Goal: Task Accomplishment & Management: Manage account settings

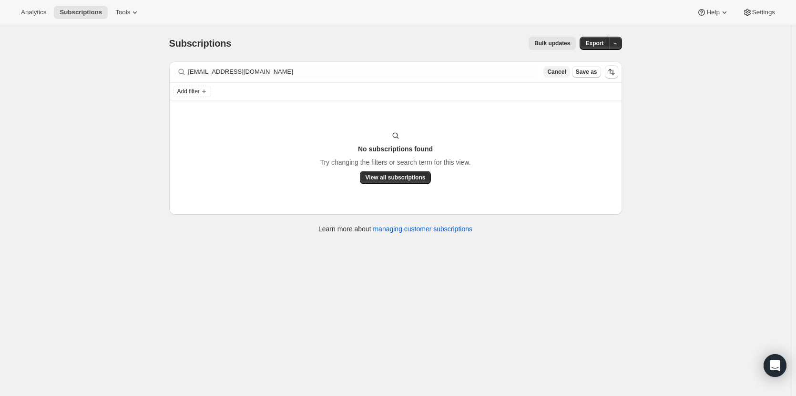
click at [558, 74] on span "Cancel" at bounding box center [556, 72] width 19 height 8
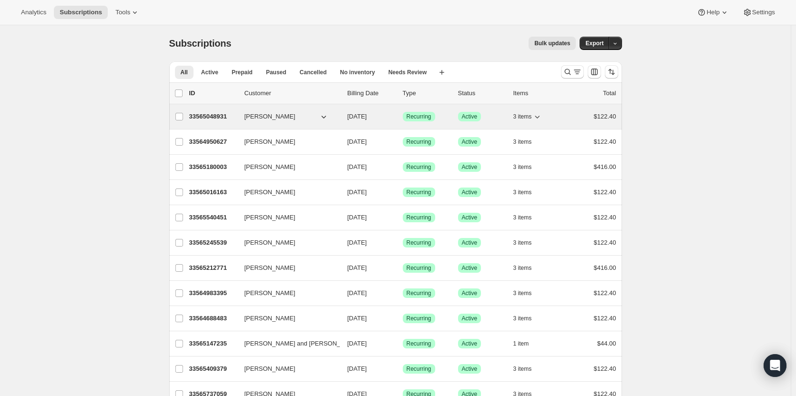
click at [209, 117] on p "33565048931" at bounding box center [213, 117] width 48 height 10
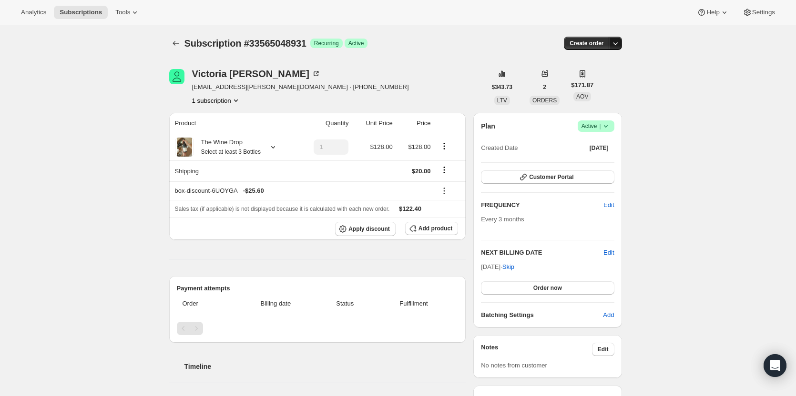
click at [620, 45] on icon "button" at bounding box center [615, 44] width 10 height 10
click at [611, 78] on span "Create custom one-time order" at bounding box center [577, 79] width 82 height 7
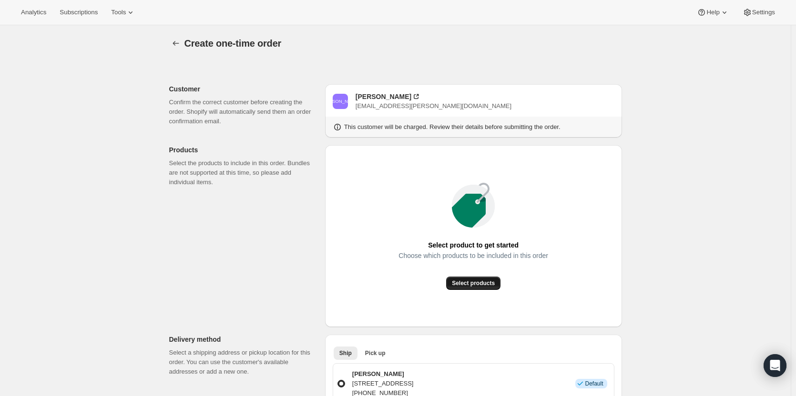
click at [485, 282] on span "Select products" at bounding box center [473, 284] width 43 height 8
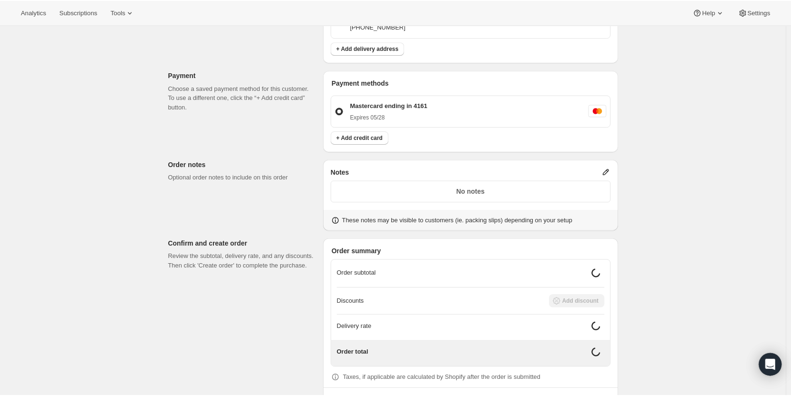
scroll to position [264, 0]
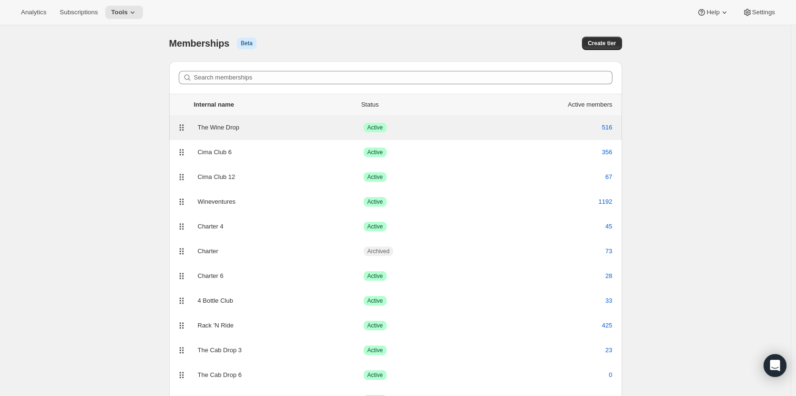
click at [312, 129] on div "The Wine Drop" at bounding box center [281, 128] width 166 height 10
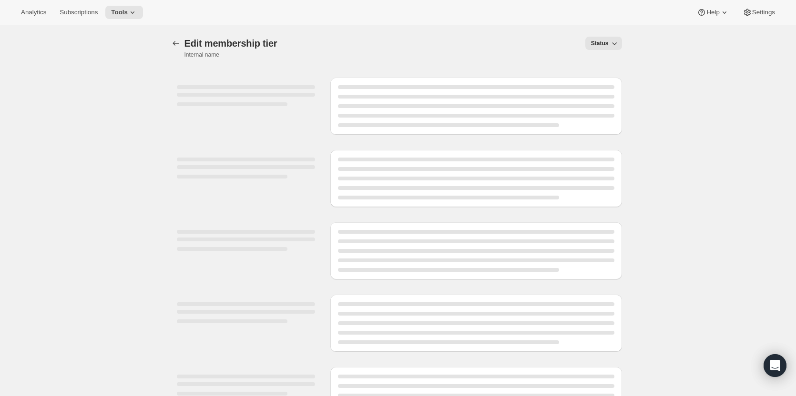
select select "variants"
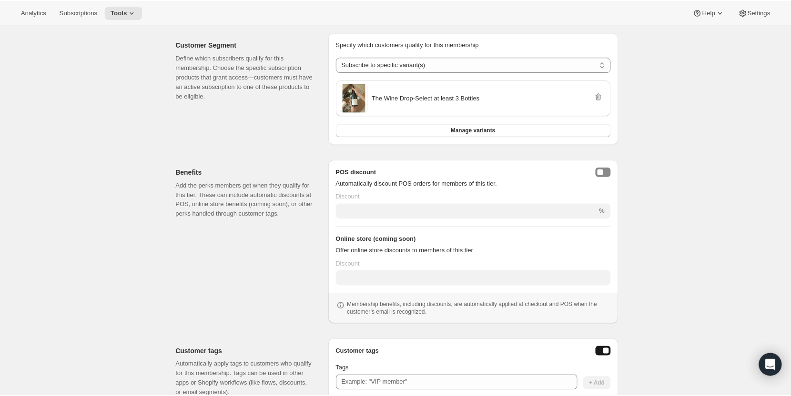
scroll to position [164, 0]
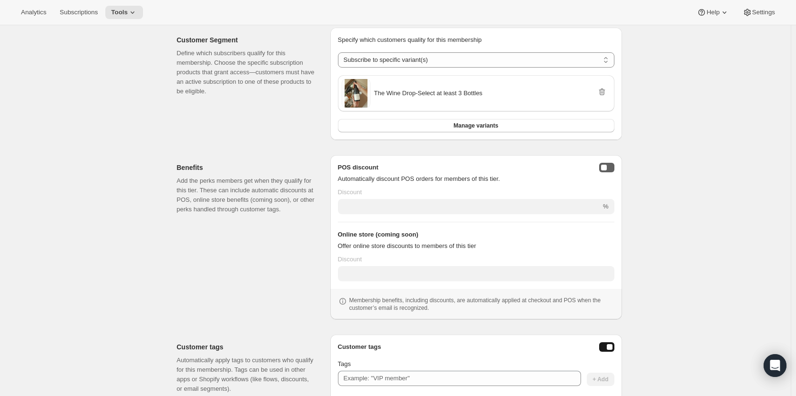
click at [609, 168] on button "posDiscountEnabled" at bounding box center [606, 168] width 15 height 10
click at [609, 168] on div "posDiscountEnabled" at bounding box center [610, 168] width 6 height 6
type input "20"
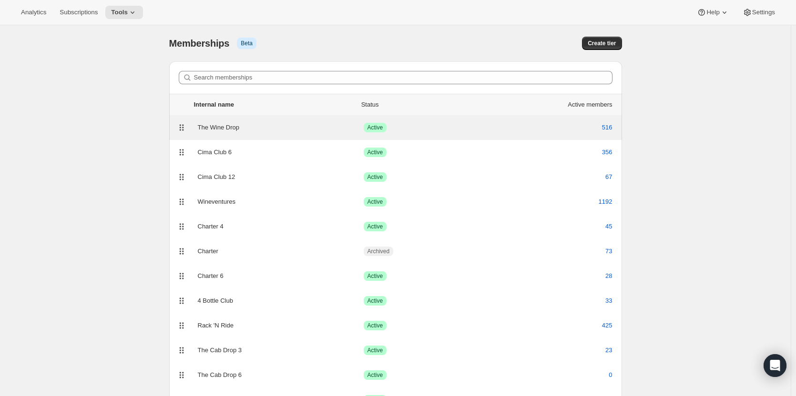
click at [234, 128] on div "The Wine Drop" at bounding box center [281, 128] width 166 height 10
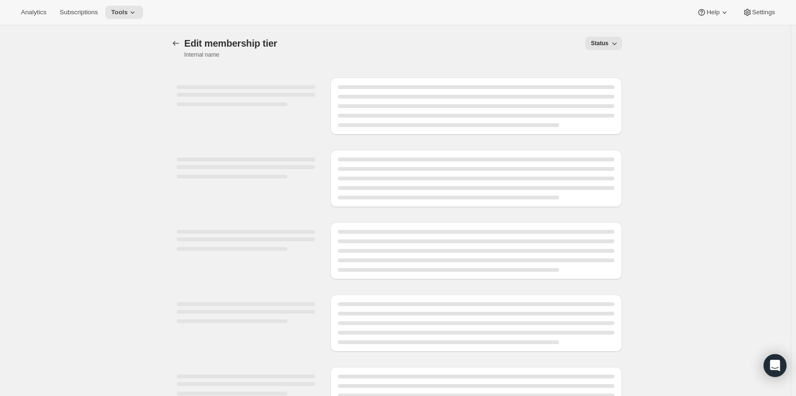
select select "variants"
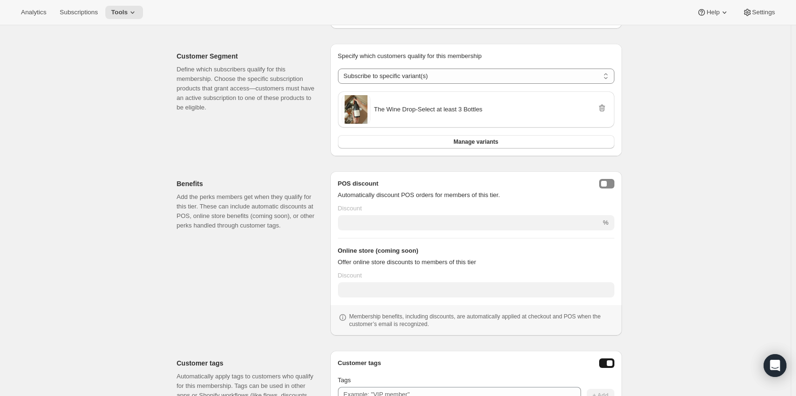
scroll to position [196, 0]
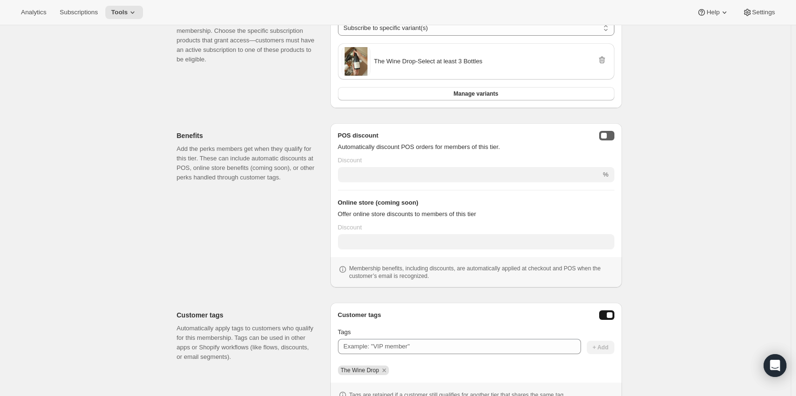
click at [612, 140] on button "posDiscountEnabled" at bounding box center [606, 136] width 15 height 10
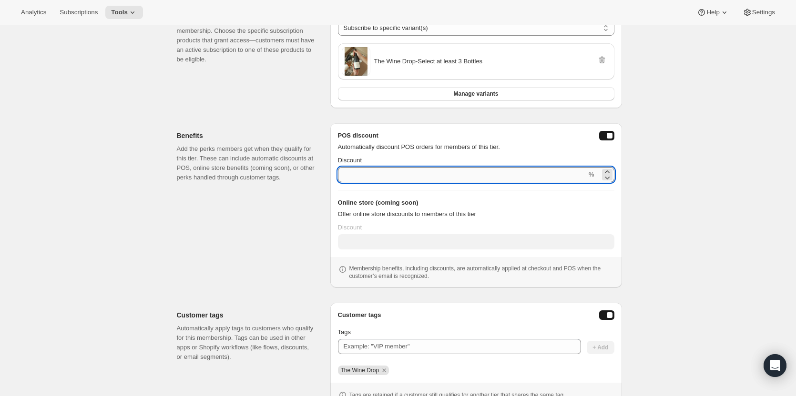
click at [506, 175] on input "Discount" at bounding box center [462, 174] width 249 height 15
type input "2"
type input "20"
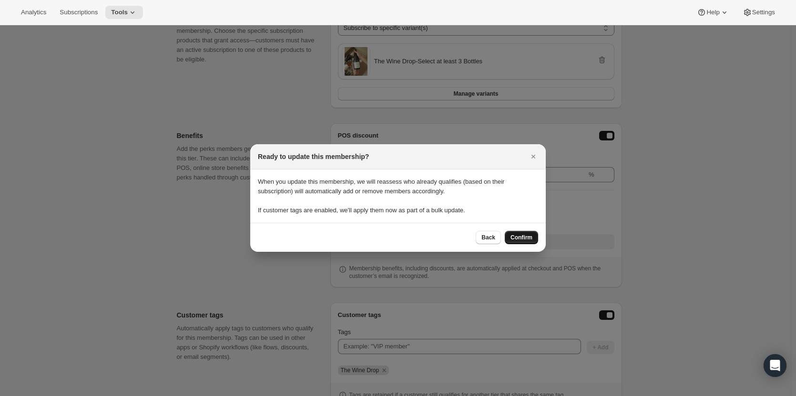
click at [531, 236] on span "Confirm" at bounding box center [521, 238] width 22 height 8
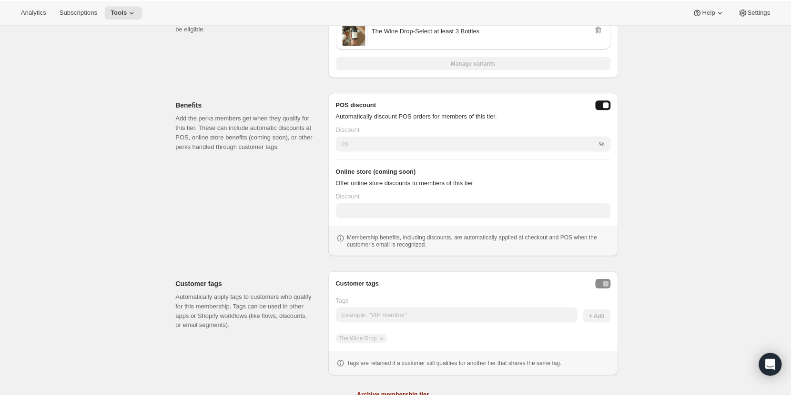
scroll to position [227, 0]
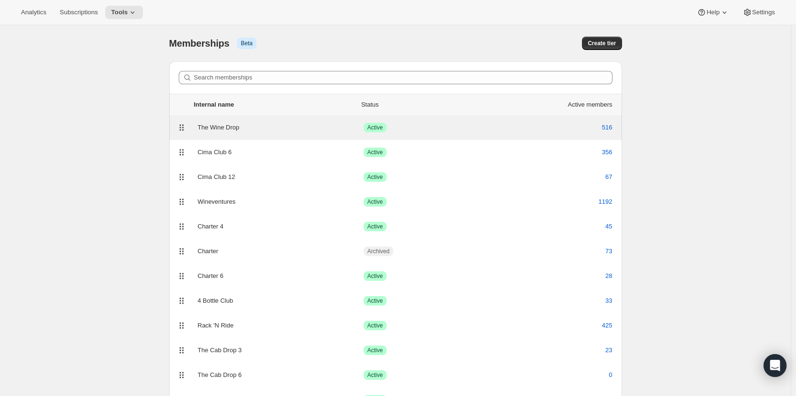
click at [307, 131] on div "The Wine Drop" at bounding box center [281, 128] width 166 height 10
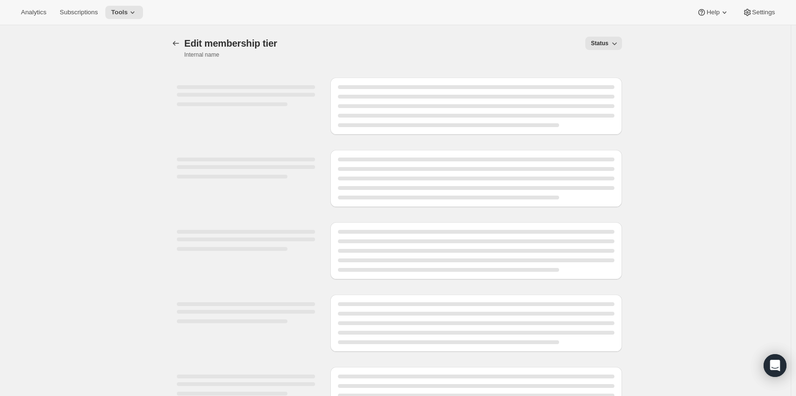
select select "variants"
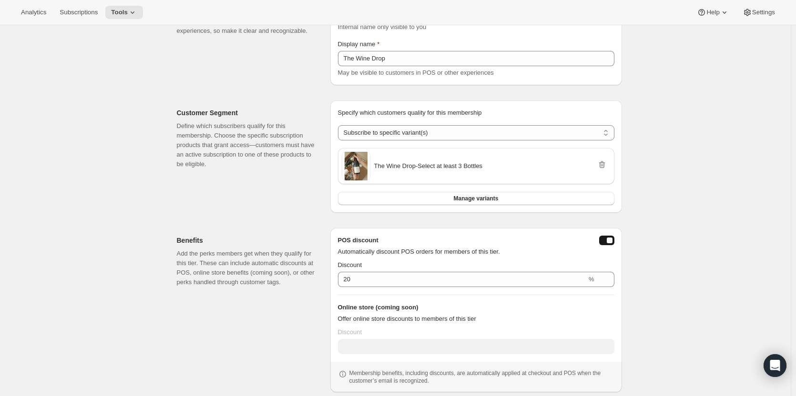
scroll to position [134, 0]
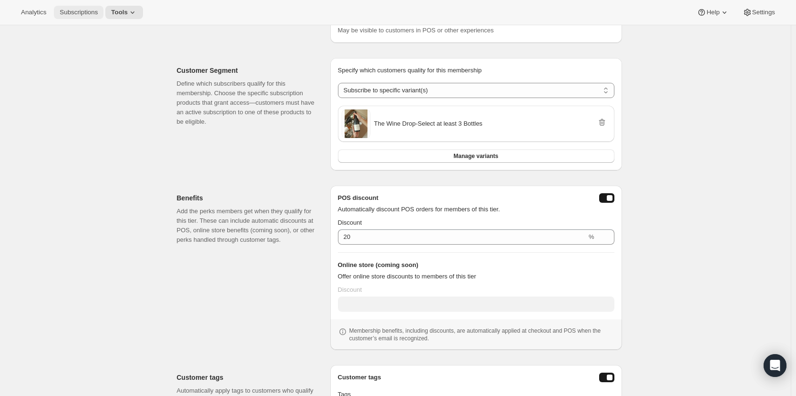
click at [82, 15] on span "Subscriptions" at bounding box center [79, 13] width 38 height 8
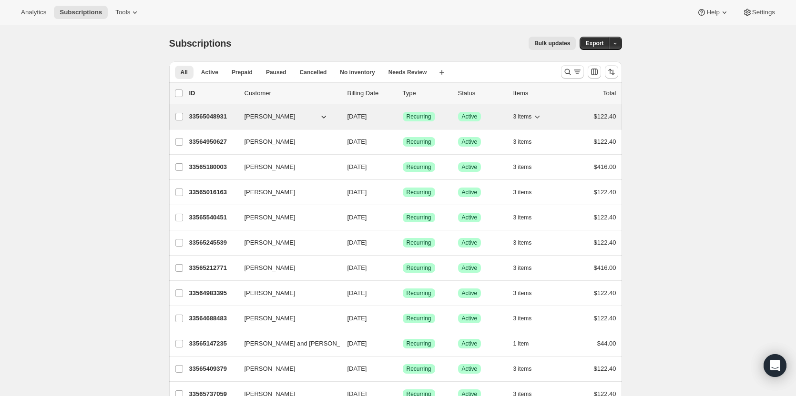
click at [210, 117] on p "33565048931" at bounding box center [213, 117] width 48 height 10
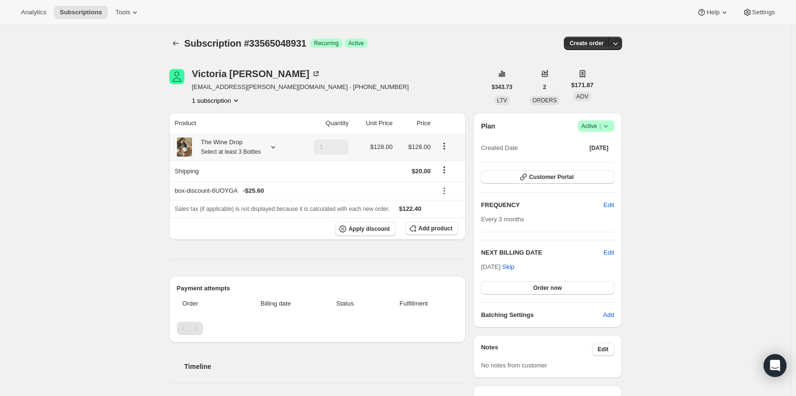
click at [210, 142] on div "The Wine Drop Select at least 3 Bottles" at bounding box center [227, 147] width 67 height 19
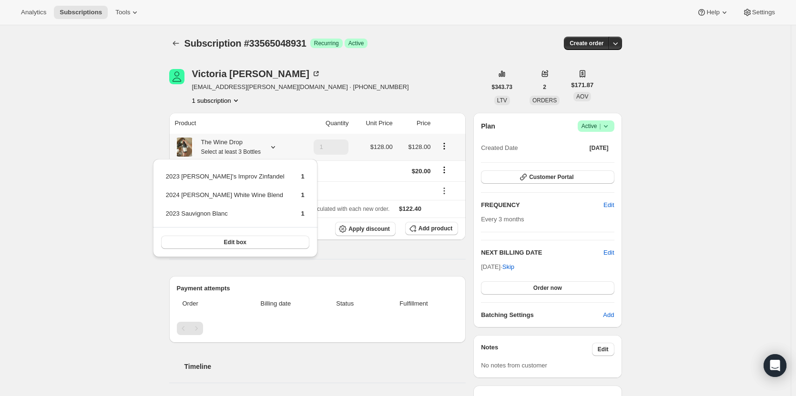
click at [210, 142] on div "The Wine Drop Select at least 3 Bottles" at bounding box center [227, 147] width 67 height 19
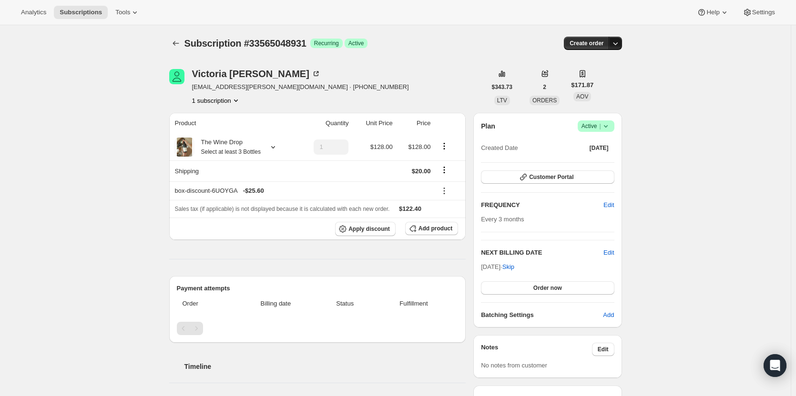
click at [617, 45] on icon "button" at bounding box center [615, 44] width 10 height 10
click at [610, 85] on button "Create custom one-time order" at bounding box center [571, 78] width 101 height 15
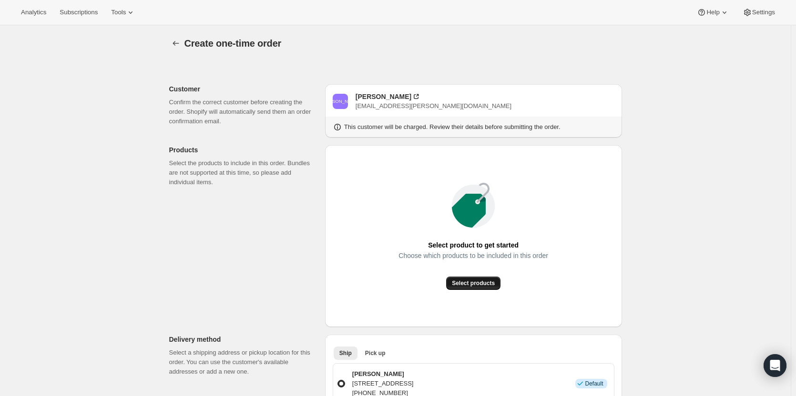
click at [481, 289] on button "Select products" at bounding box center [473, 283] width 54 height 13
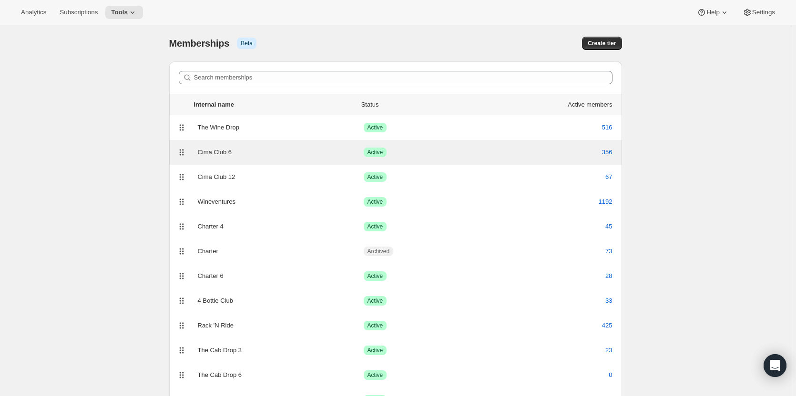
click at [269, 150] on div "Cima Club 6" at bounding box center [281, 153] width 166 height 10
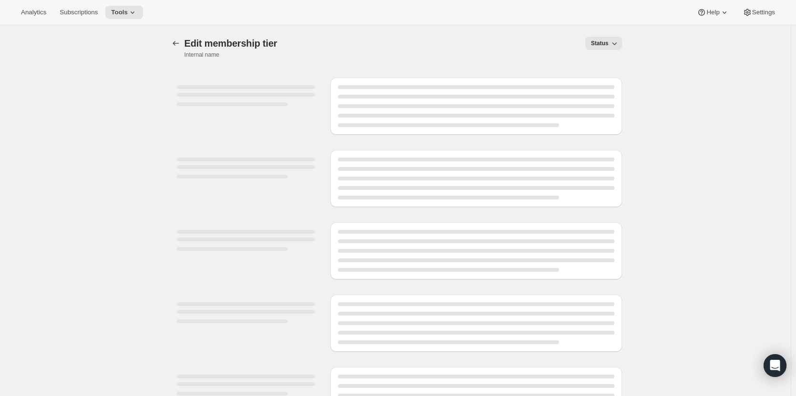
select select "variants"
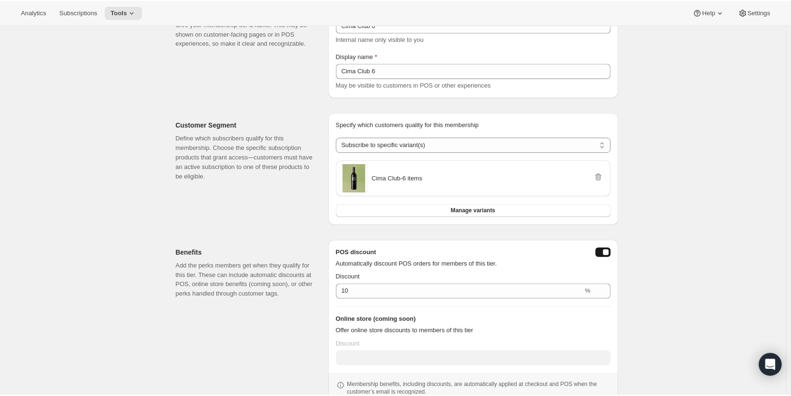
scroll to position [80, 0]
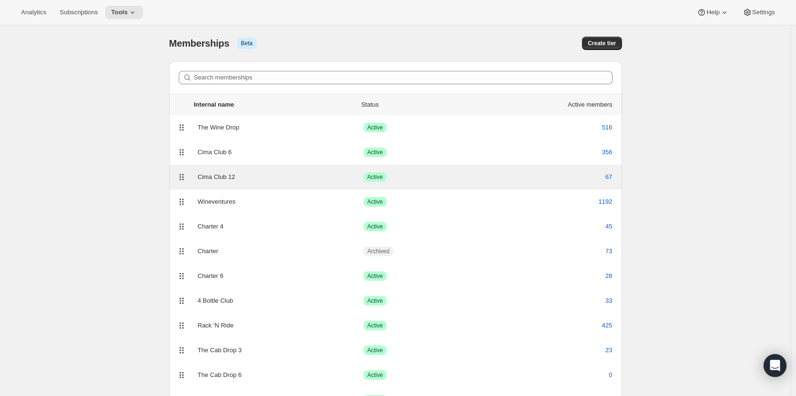
click at [495, 177] on div "67" at bounding box center [550, 177] width 124 height 10
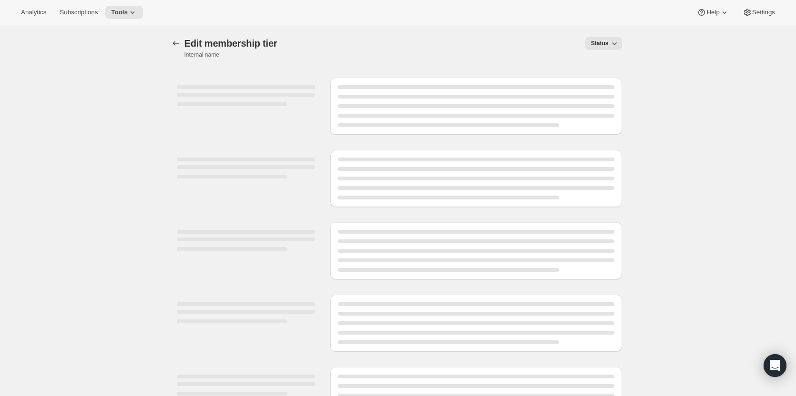
select select "variants"
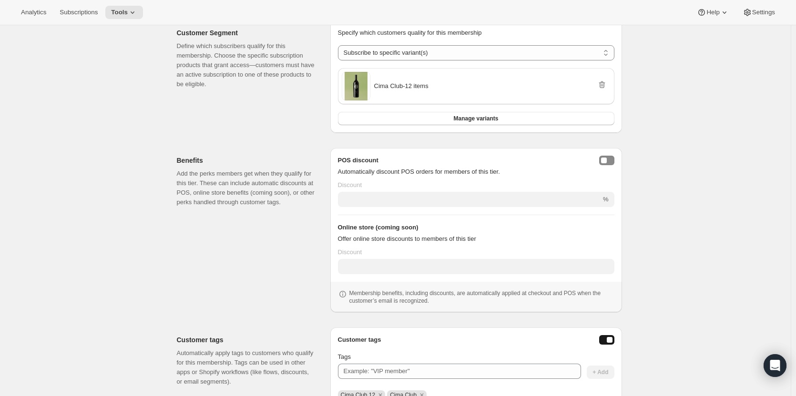
scroll to position [180, 0]
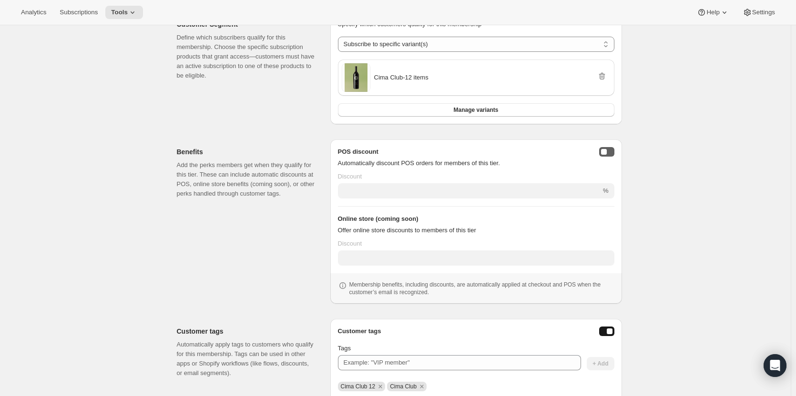
click at [607, 153] on div "posDiscountEnabled" at bounding box center [604, 152] width 6 height 6
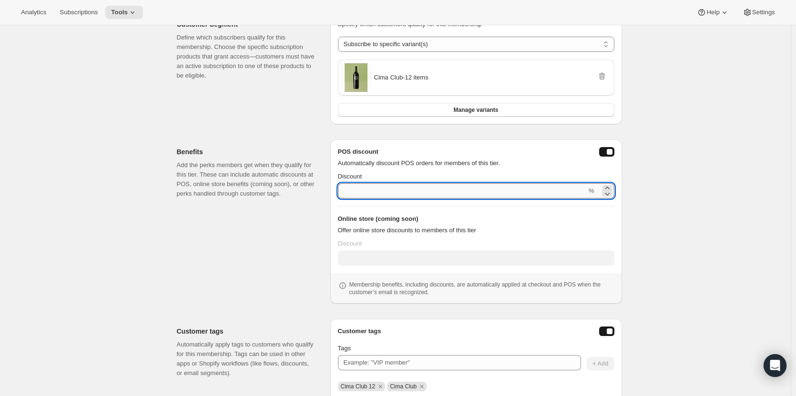
click at [555, 189] on input "Discount" at bounding box center [462, 190] width 249 height 15
type input "1"
type input "15"
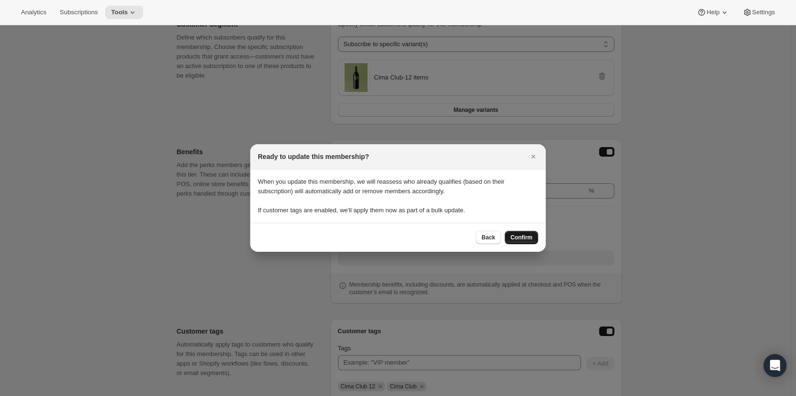
click at [528, 236] on span "Confirm" at bounding box center [521, 238] width 22 height 8
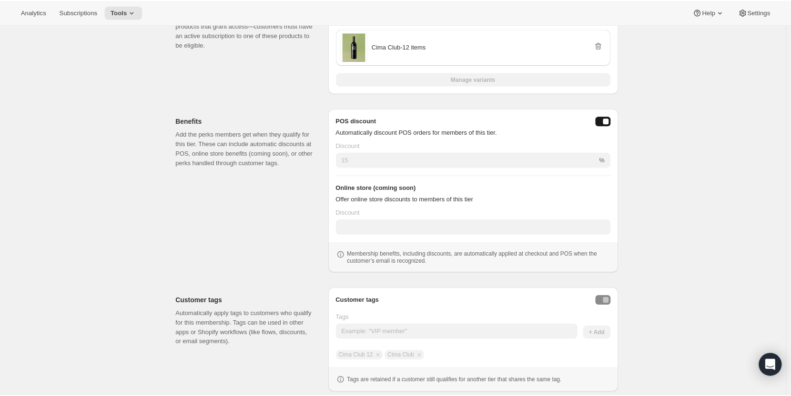
scroll to position [211, 0]
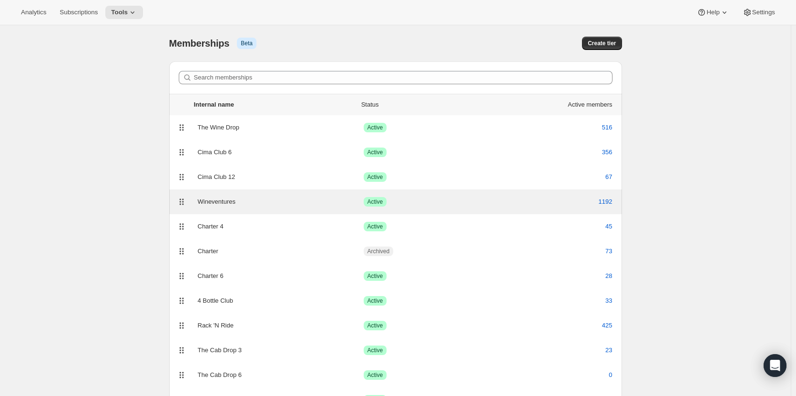
click at [223, 205] on div "Wineventures" at bounding box center [281, 202] width 166 height 10
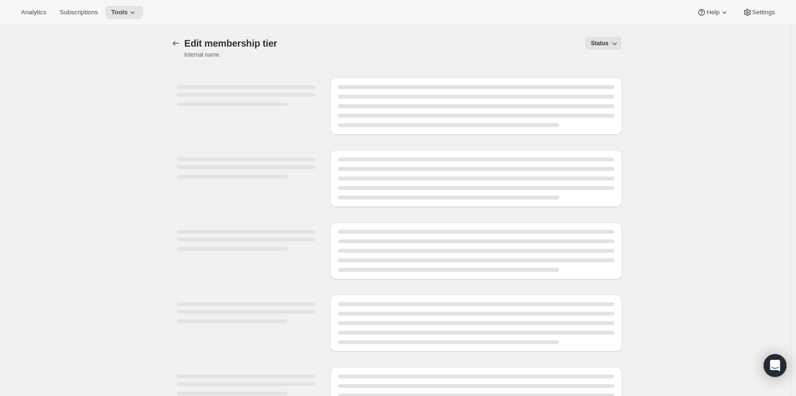
select select "variants"
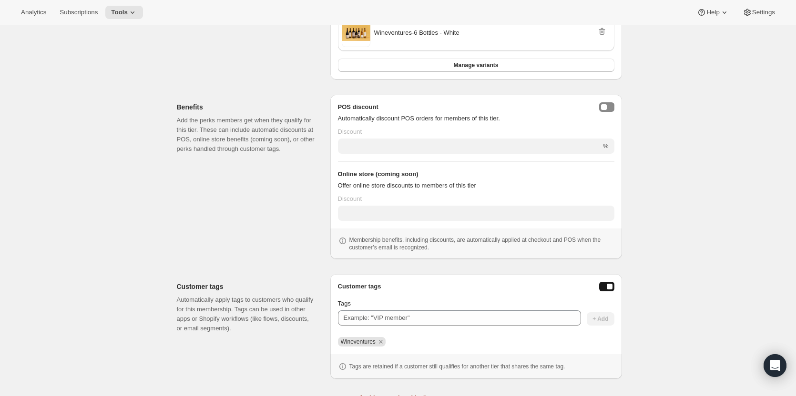
scroll to position [302, 0]
click at [603, 108] on div "posDiscountEnabled" at bounding box center [604, 106] width 6 height 6
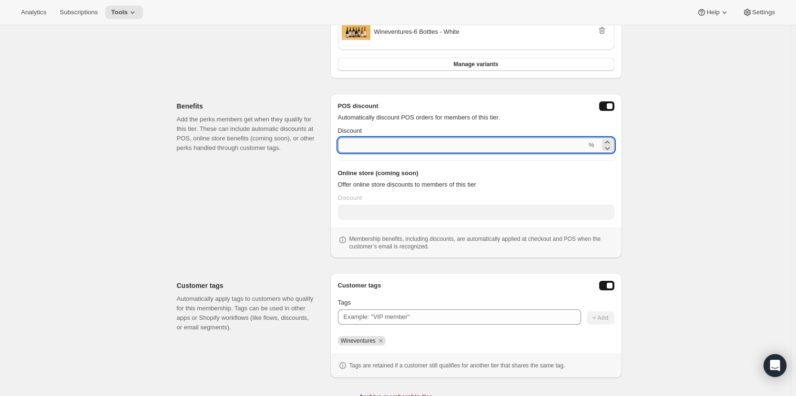
click at [449, 146] on input "Discount" at bounding box center [462, 145] width 249 height 15
type input "2"
type input "20"
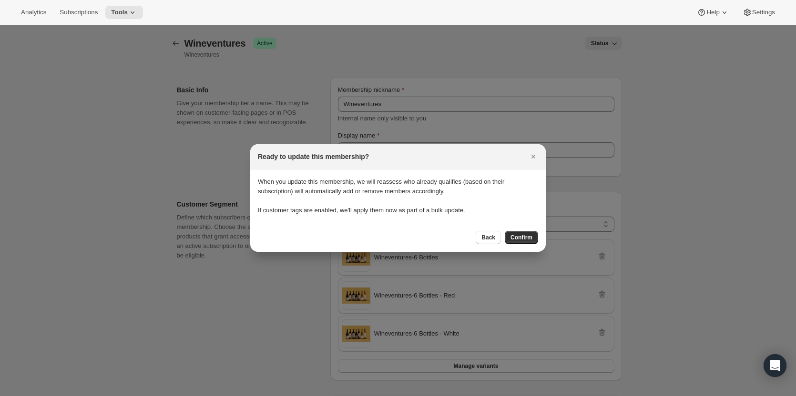
scroll to position [0, 0]
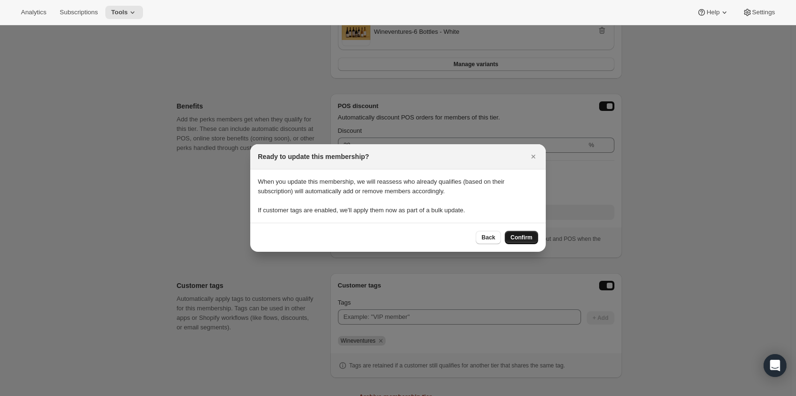
click at [524, 234] on button "Confirm" at bounding box center [521, 237] width 33 height 13
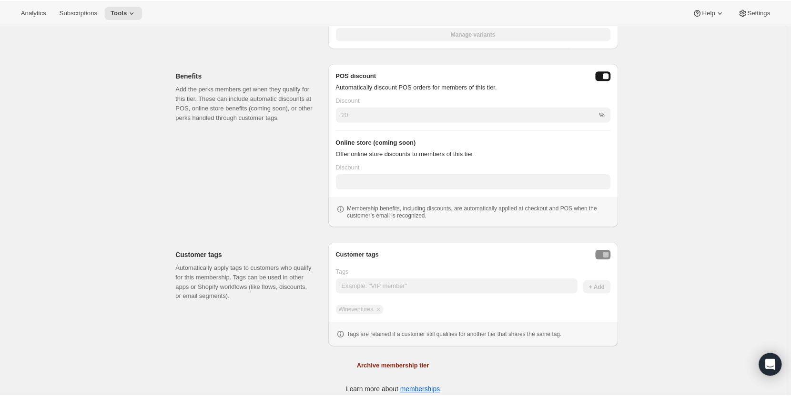
scroll to position [333, 0]
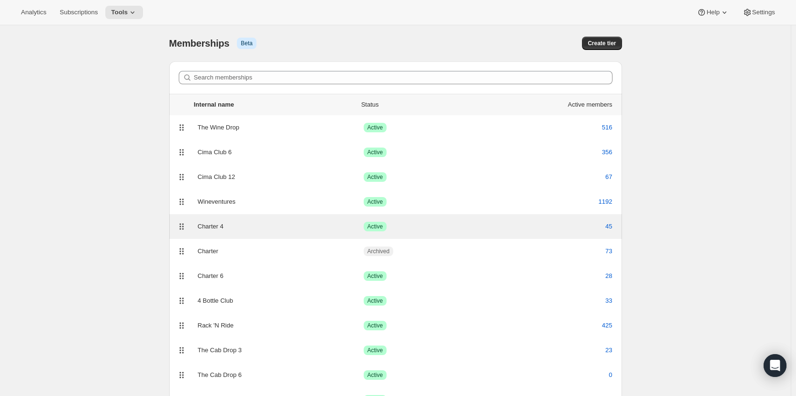
click at [230, 226] on div "Charter 4" at bounding box center [281, 227] width 166 height 10
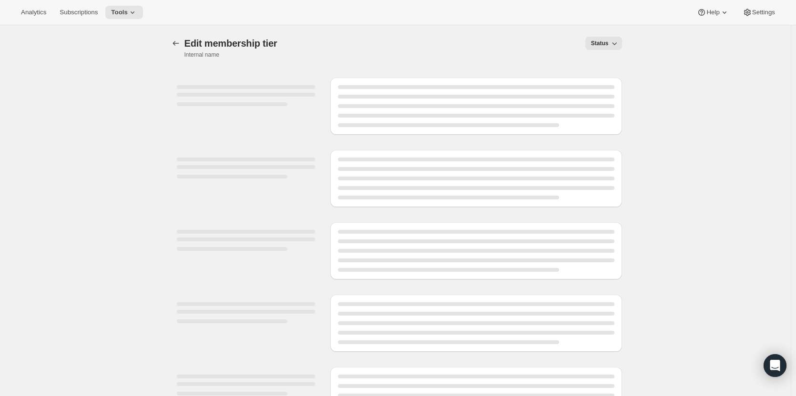
select select "variants"
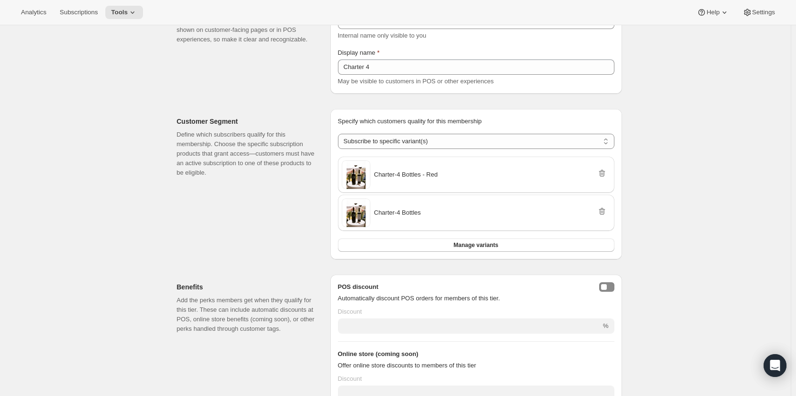
scroll to position [172, 0]
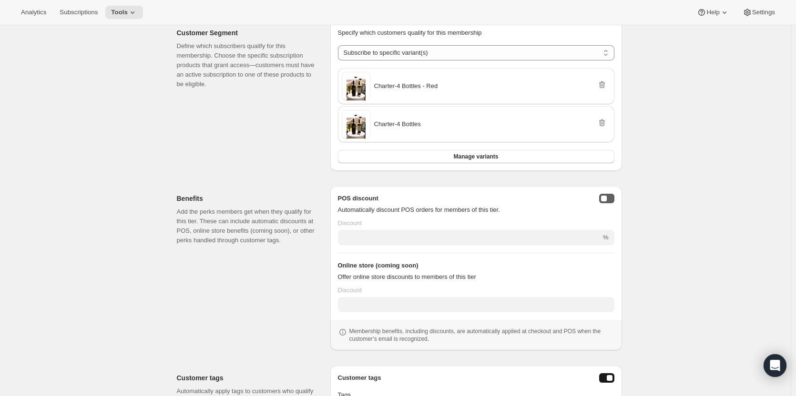
click at [606, 201] on div "posDiscountEnabled" at bounding box center [604, 199] width 6 height 6
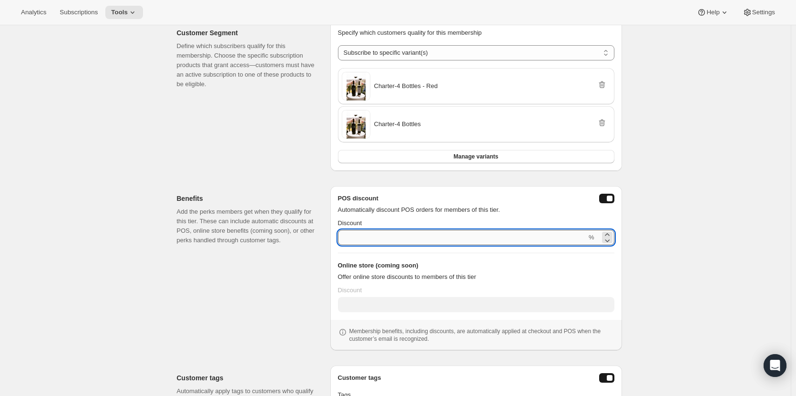
click at [577, 242] on input "Discount" at bounding box center [462, 237] width 249 height 15
type input "2"
type input "20"
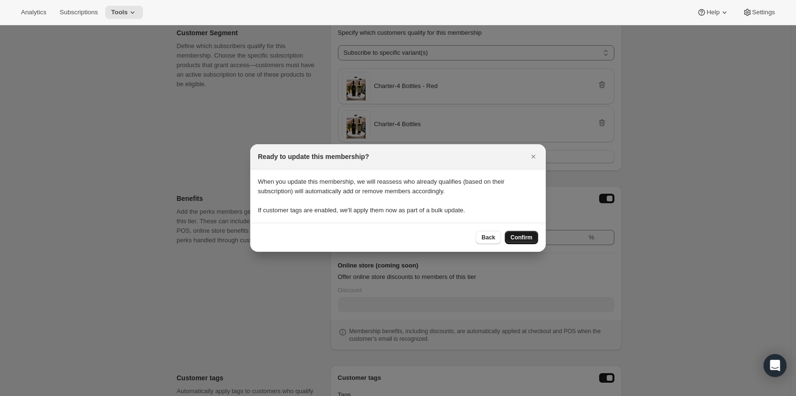
click at [521, 244] on button "Confirm" at bounding box center [521, 237] width 33 height 13
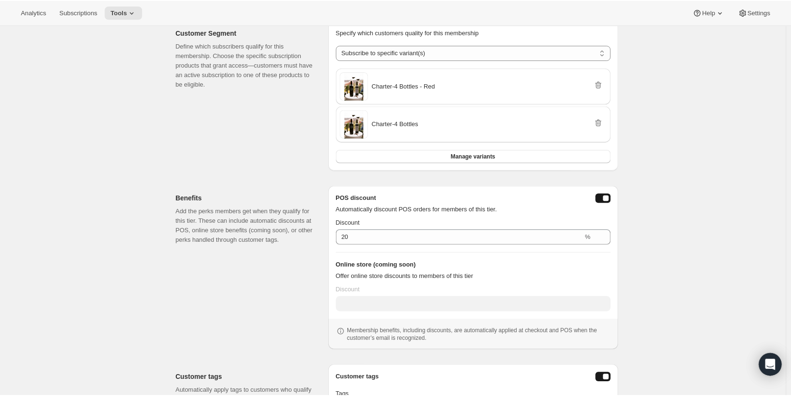
scroll to position [202, 0]
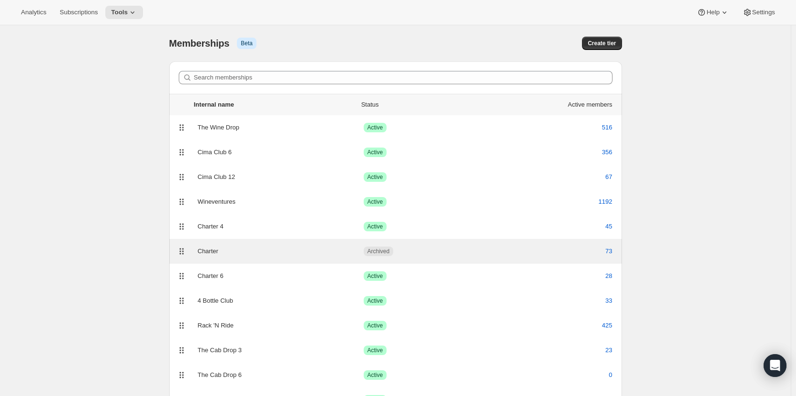
click at [360, 255] on div "Charter" at bounding box center [281, 252] width 166 height 10
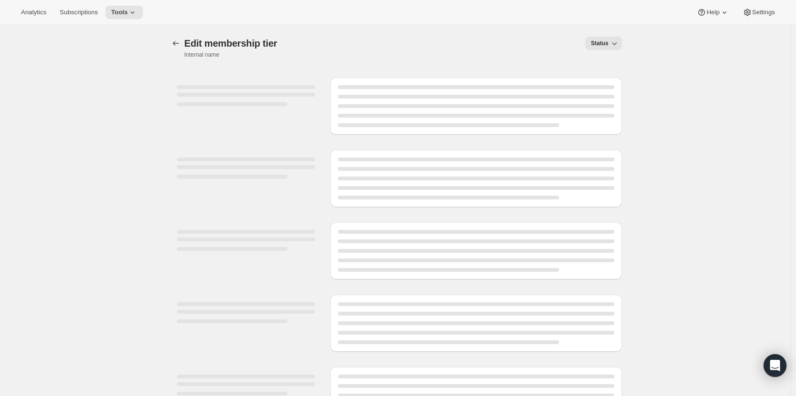
select select "products"
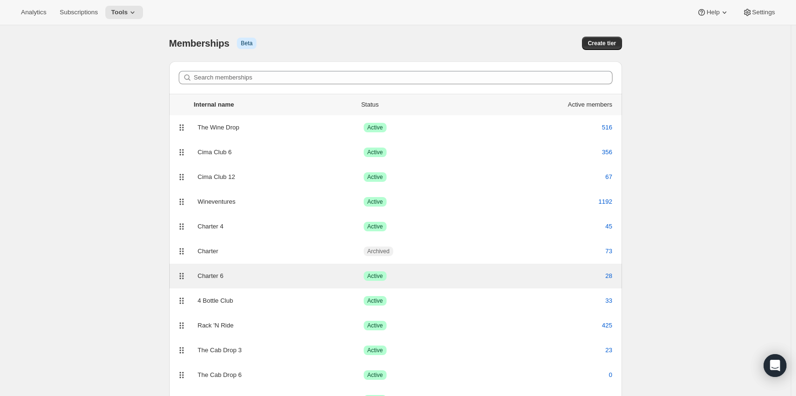
click at [484, 275] on div "Success Active" at bounding box center [426, 277] width 124 height 10
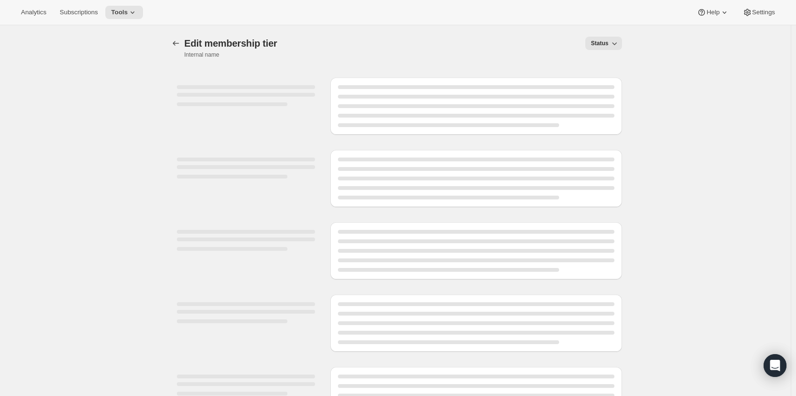
select select "variants"
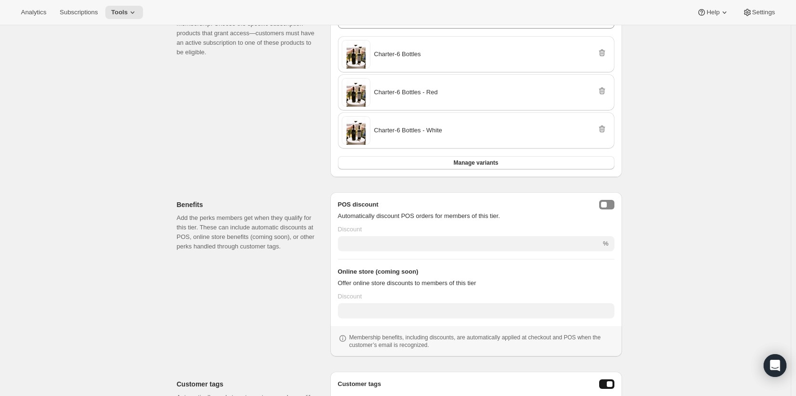
scroll to position [211, 0]
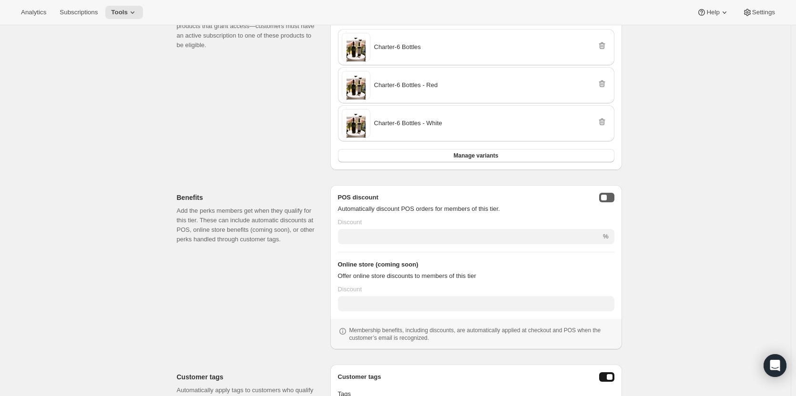
click at [607, 195] on div "posDiscountEnabled" at bounding box center [604, 198] width 6 height 6
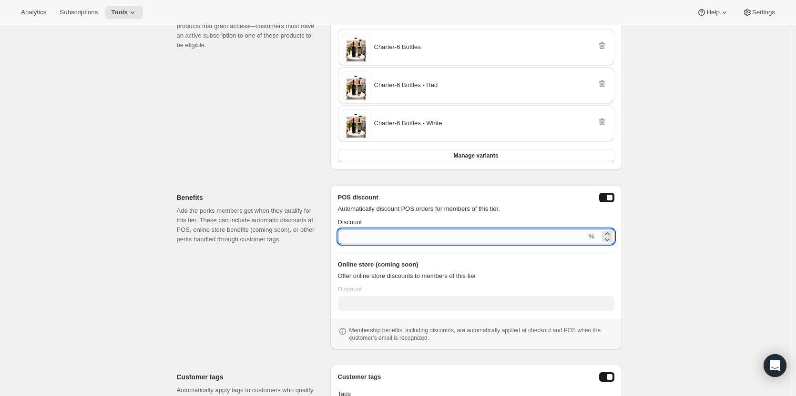
click at [536, 241] on input "Discount" at bounding box center [462, 236] width 249 height 15
type input "3"
type input "30"
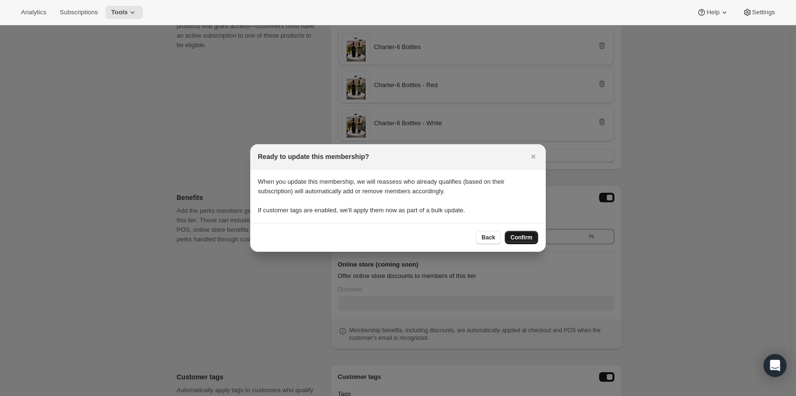
click at [524, 237] on span "Confirm" at bounding box center [521, 238] width 22 height 8
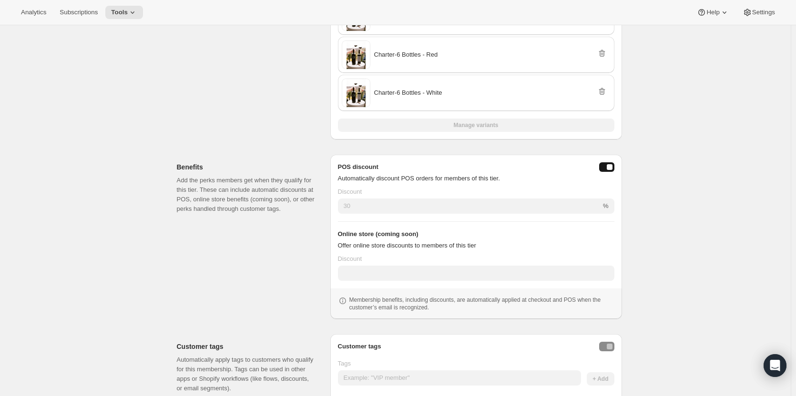
scroll to position [241, 0]
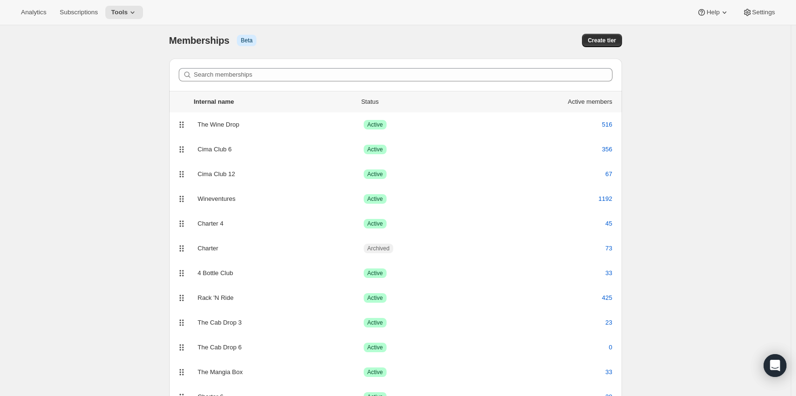
scroll to position [45, 0]
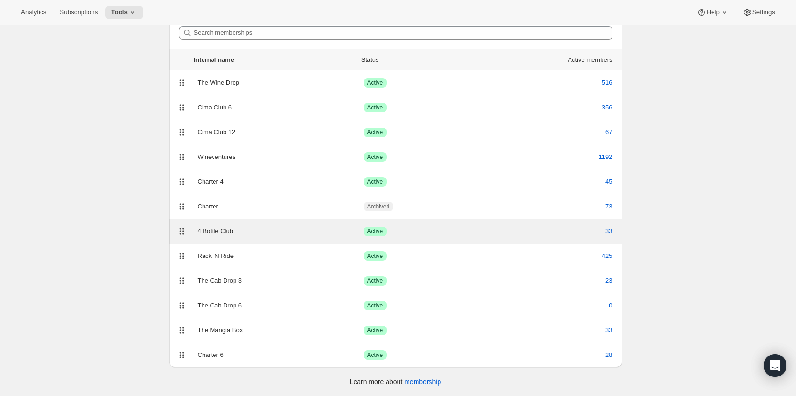
click at [497, 239] on div "4 Bottle Club Success Active 33" at bounding box center [395, 231] width 453 height 25
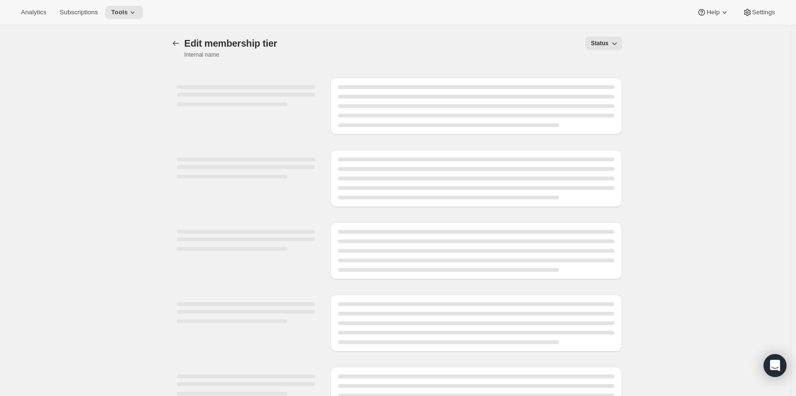
select select "variants"
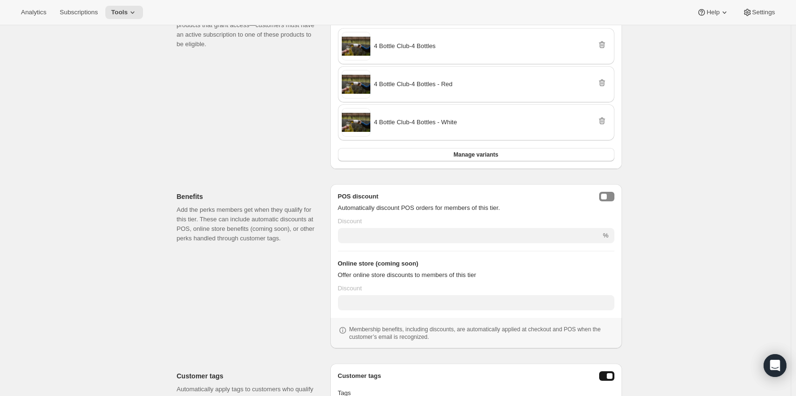
scroll to position [215, 0]
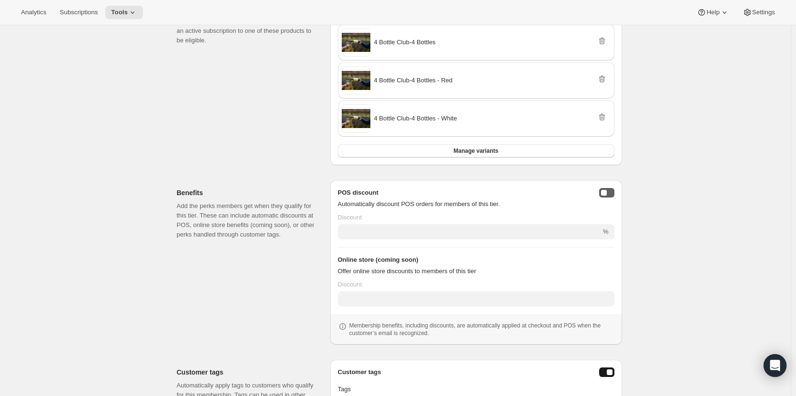
click at [607, 192] on div "posDiscountEnabled" at bounding box center [604, 193] width 6 height 6
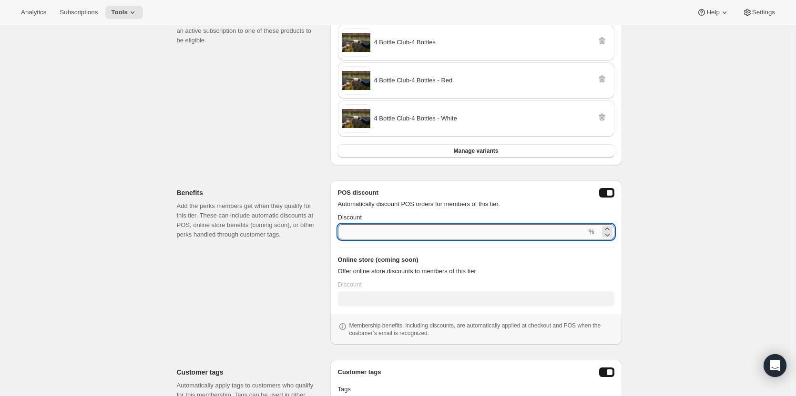
click at [577, 234] on input "Discount" at bounding box center [462, 231] width 249 height 15
type input "1"
type input "10"
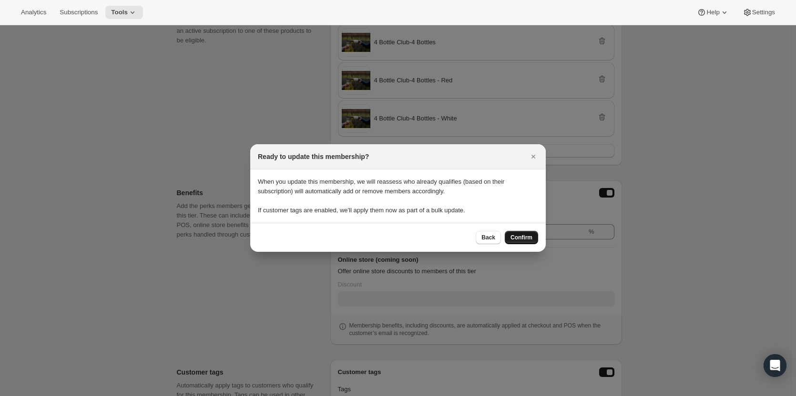
click at [523, 238] on span "Confirm" at bounding box center [521, 238] width 22 height 8
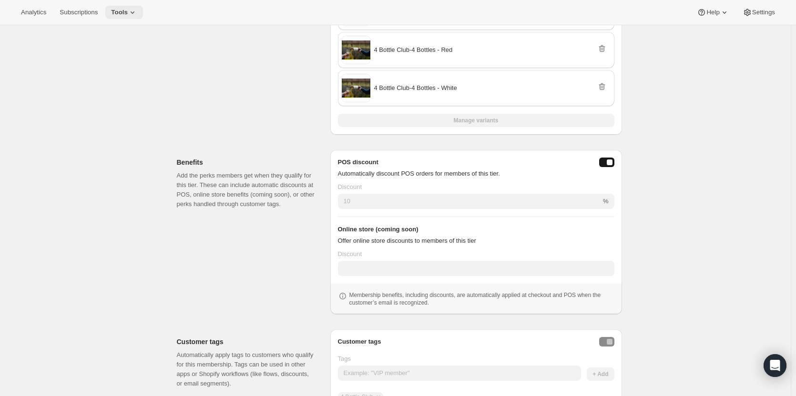
scroll to position [246, 0]
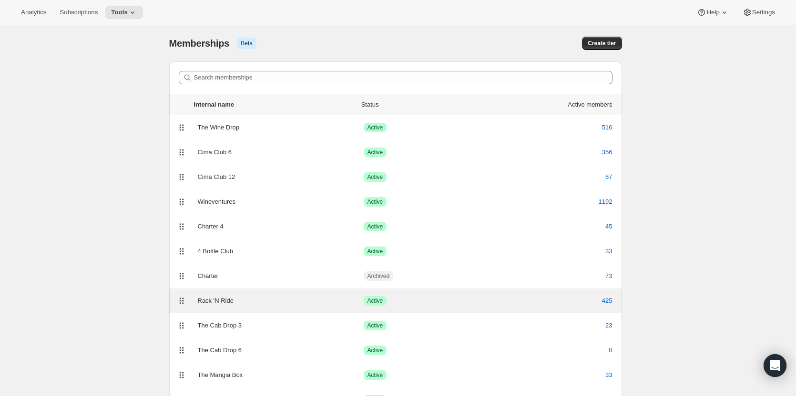
click at [531, 306] on div "Rack 'N Ride Success Active 425" at bounding box center [395, 300] width 441 height 13
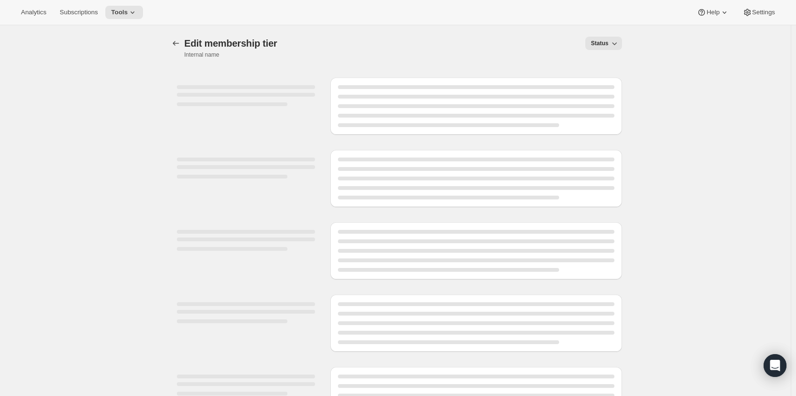
select select "variants"
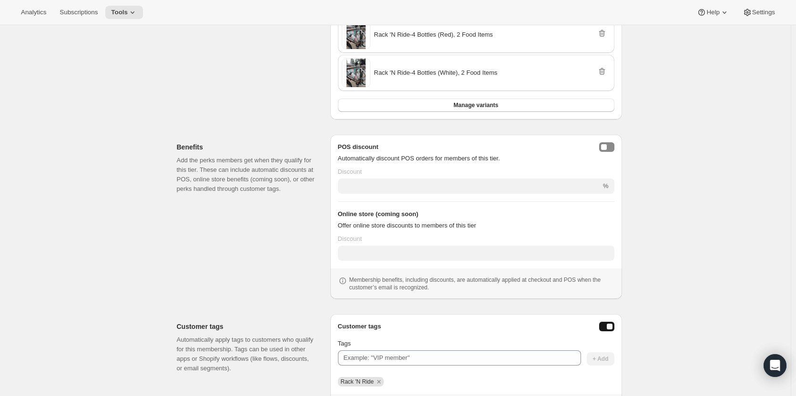
scroll to position [263, 0]
click at [613, 147] on button "posDiscountEnabled" at bounding box center [606, 146] width 15 height 10
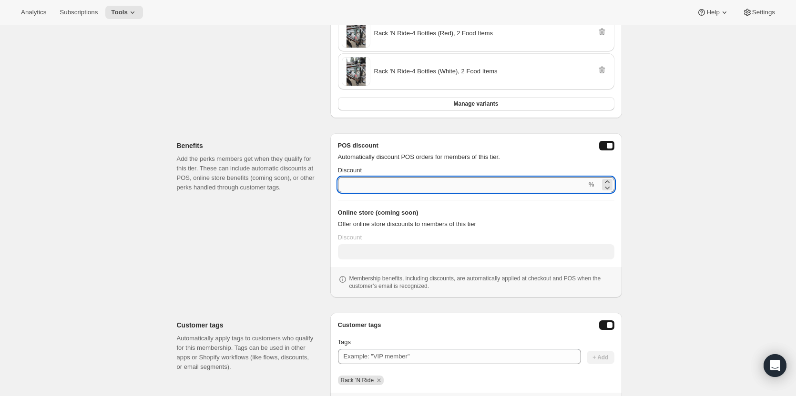
click at [553, 181] on input "Discount" at bounding box center [462, 184] width 249 height 15
type input "3"
type input "30"
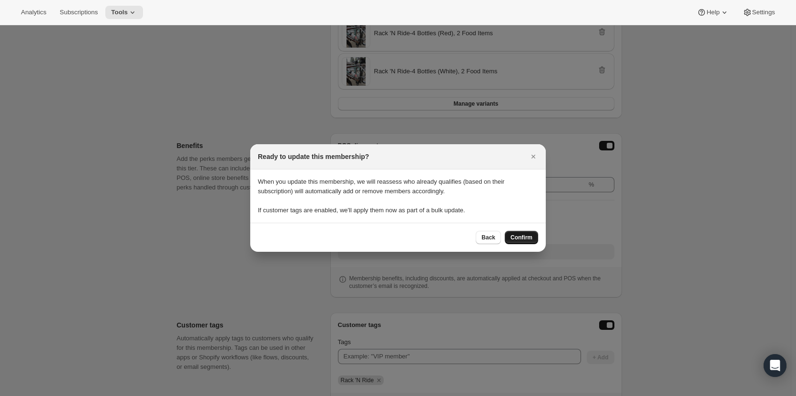
click at [532, 239] on span "Confirm" at bounding box center [521, 238] width 22 height 8
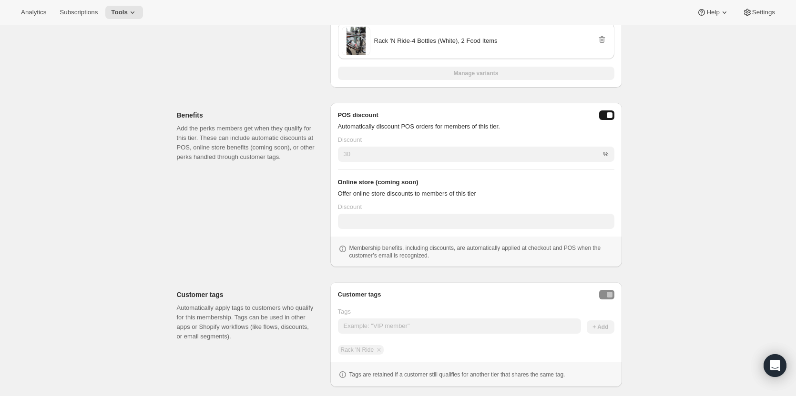
scroll to position [293, 0]
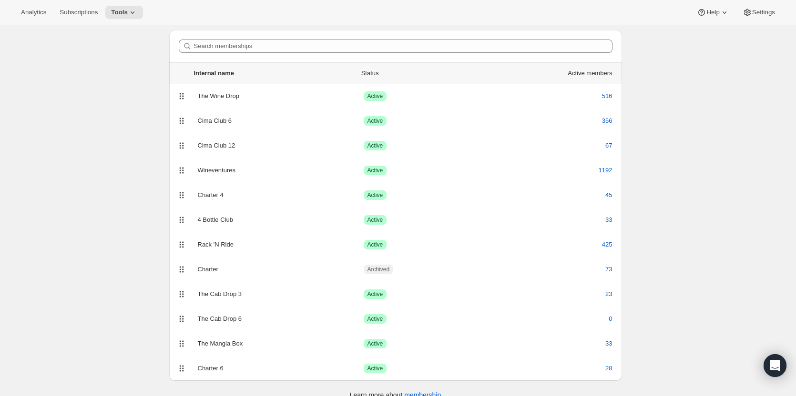
scroll to position [45, 0]
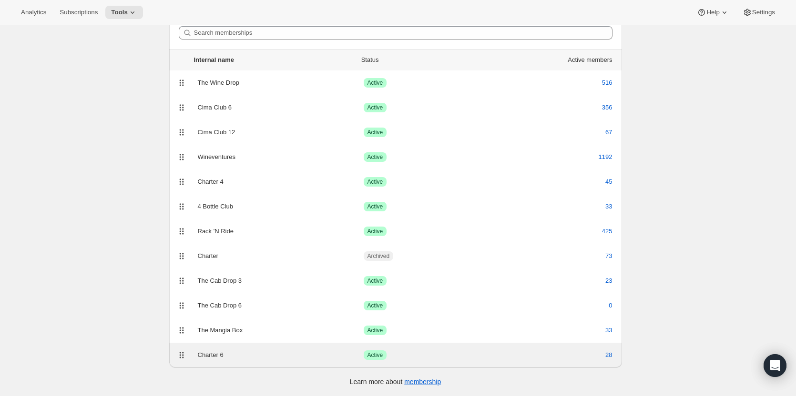
click at [531, 353] on div "28" at bounding box center [550, 356] width 124 height 10
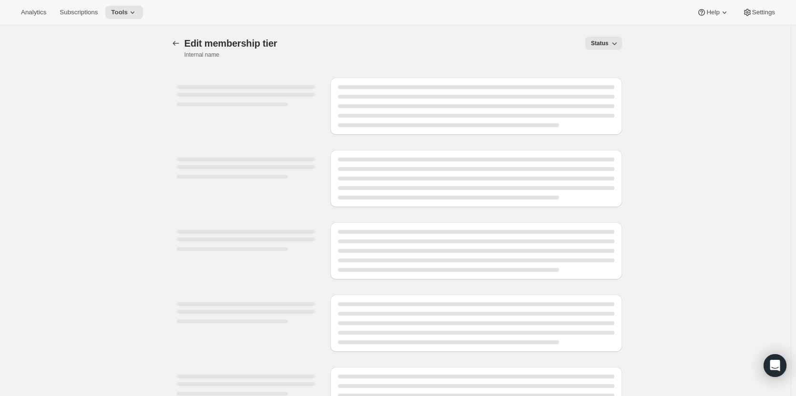
select select "variants"
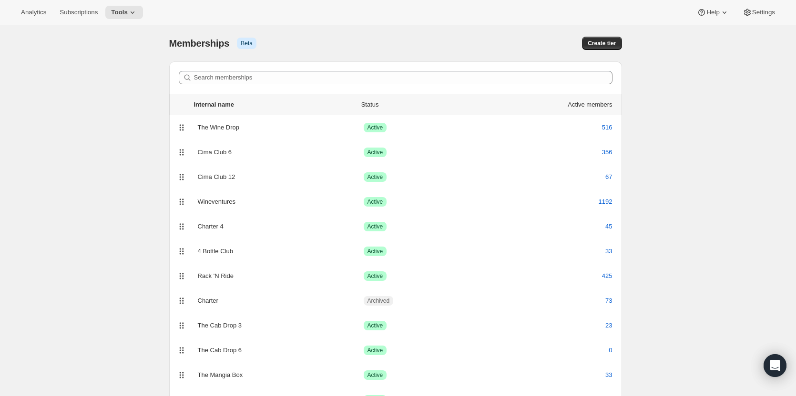
scroll to position [45, 0]
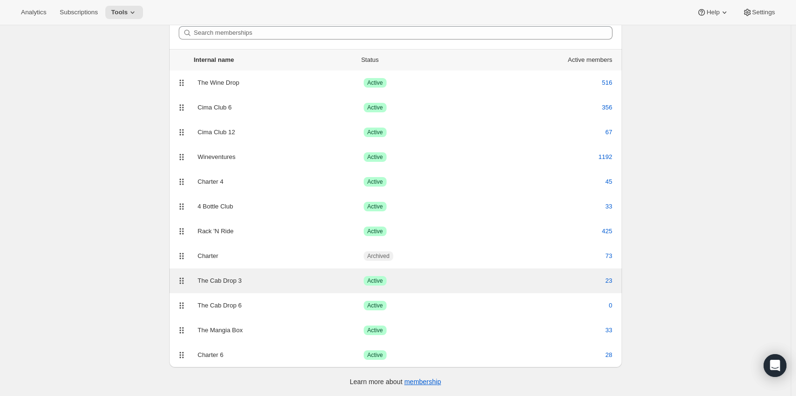
click at [342, 283] on div "The Cab Drop 3" at bounding box center [281, 281] width 166 height 10
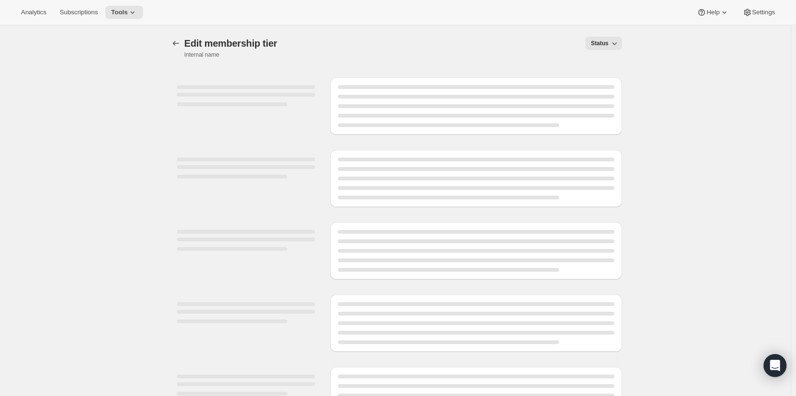
select select "variants"
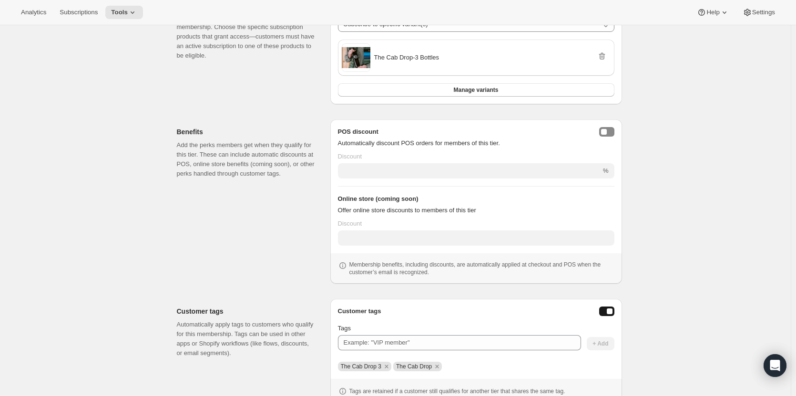
scroll to position [199, 0]
drag, startPoint x: 609, startPoint y: 134, endPoint x: 601, endPoint y: 138, distance: 9.0
click at [609, 135] on button "posDiscountEnabled" at bounding box center [606, 134] width 15 height 10
click at [519, 180] on div "POS discount Automatically discount POS orders for members of this tier. Discou…" at bounding box center [476, 188] width 276 height 119
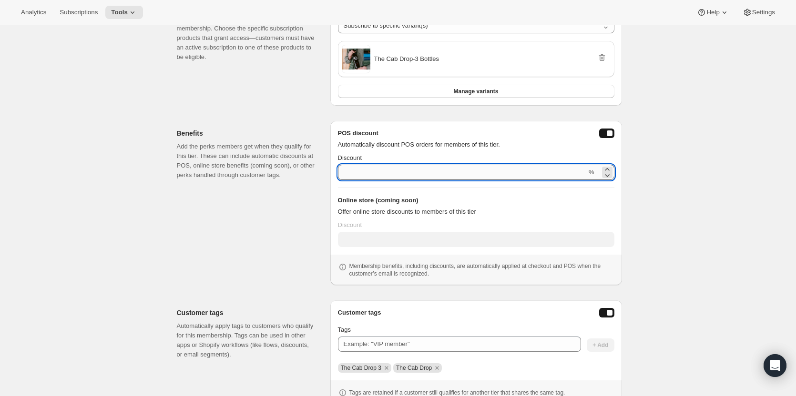
click at [520, 173] on input "Discount" at bounding box center [462, 172] width 249 height 15
type input "2"
type input "20"
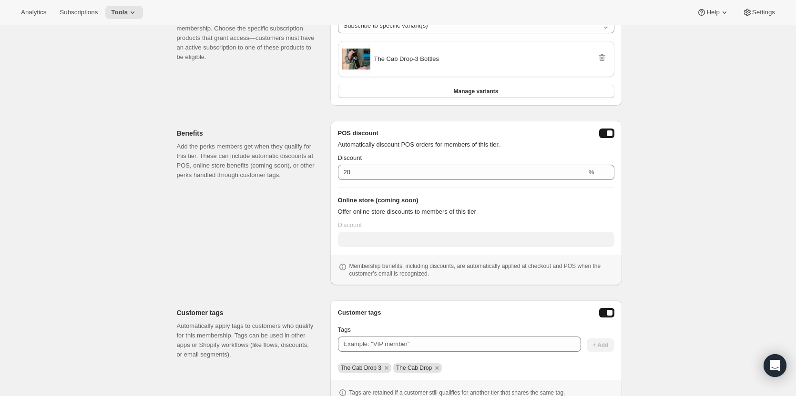
scroll to position [0, 0]
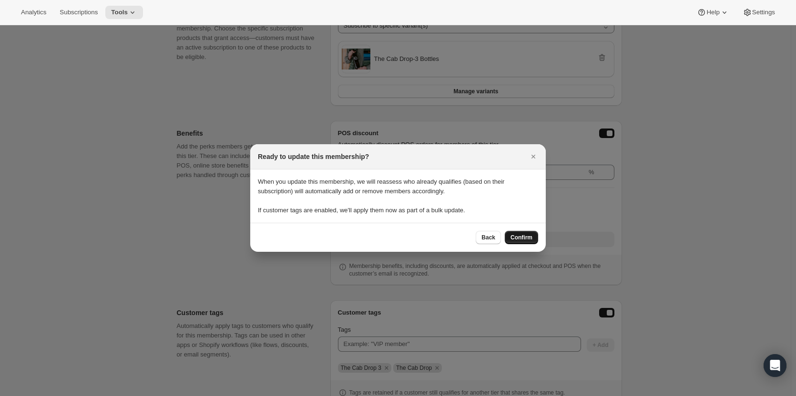
click at [526, 236] on span "Confirm" at bounding box center [521, 238] width 22 height 8
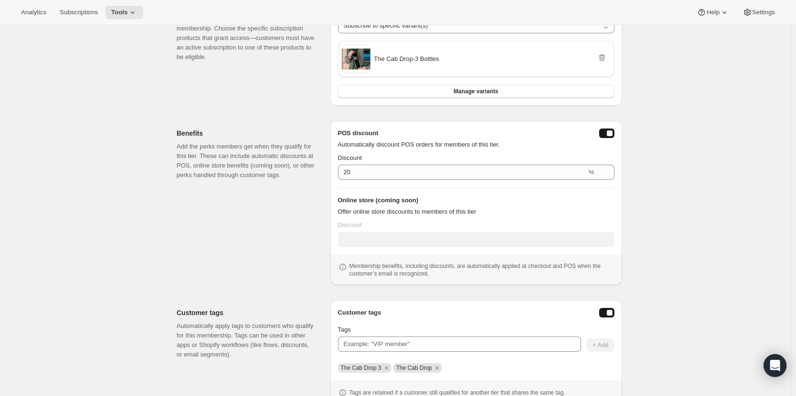
scroll to position [229, 0]
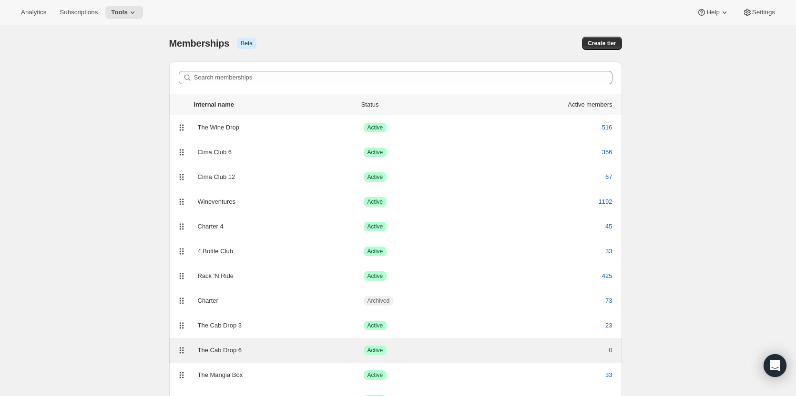
click at [536, 352] on div "0" at bounding box center [550, 351] width 124 height 10
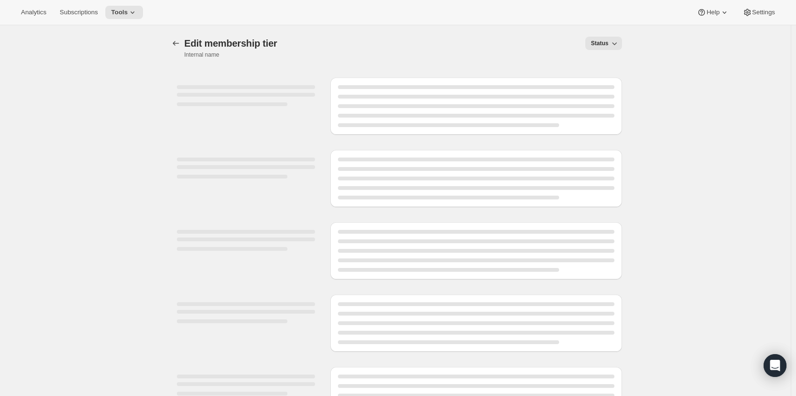
select select "variants"
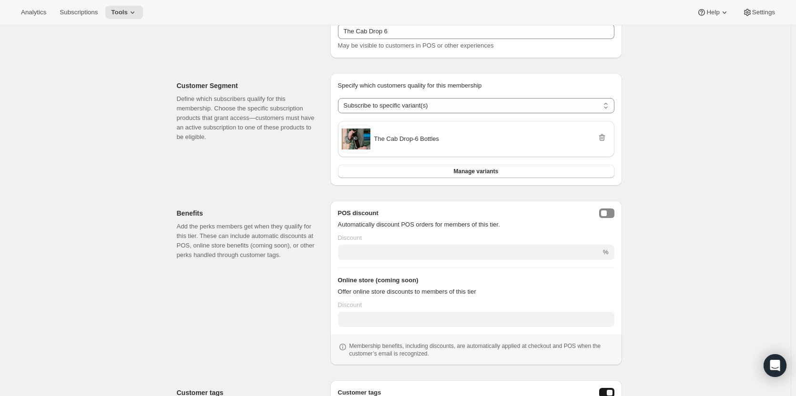
scroll to position [200, 0]
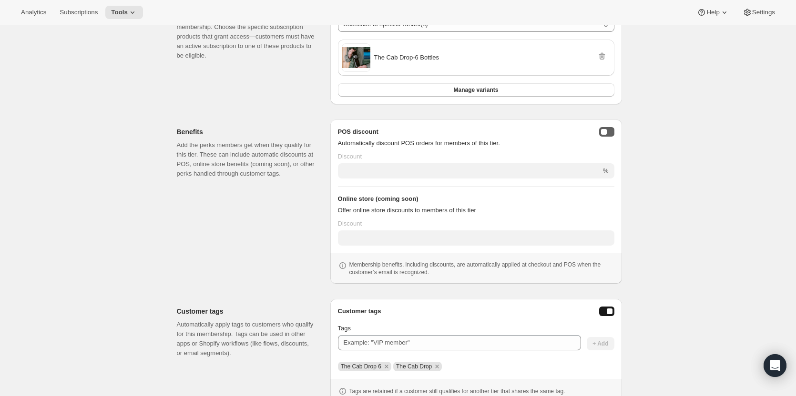
click at [607, 135] on button "posDiscountEnabled" at bounding box center [606, 132] width 15 height 10
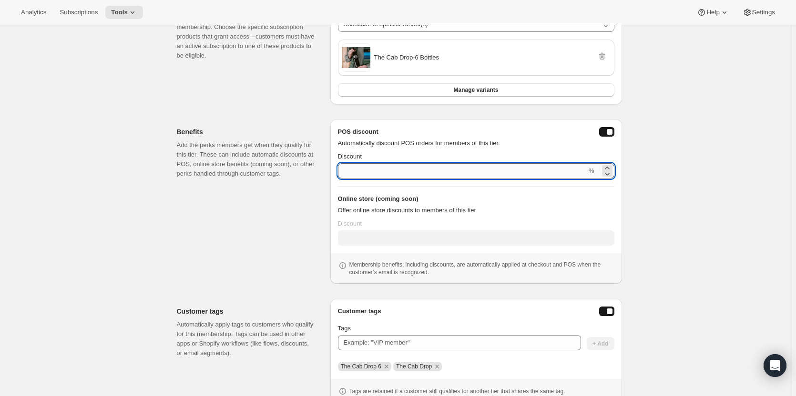
click at [497, 174] on input "Discount" at bounding box center [462, 170] width 249 height 15
type input "3"
type input "30"
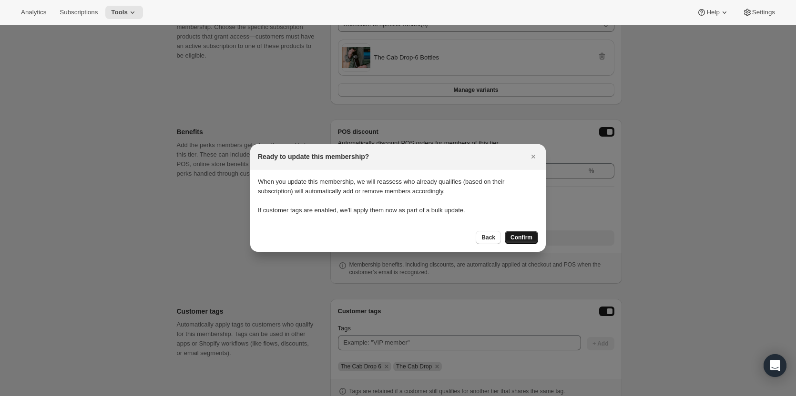
click at [526, 240] on span "Confirm" at bounding box center [521, 238] width 22 height 8
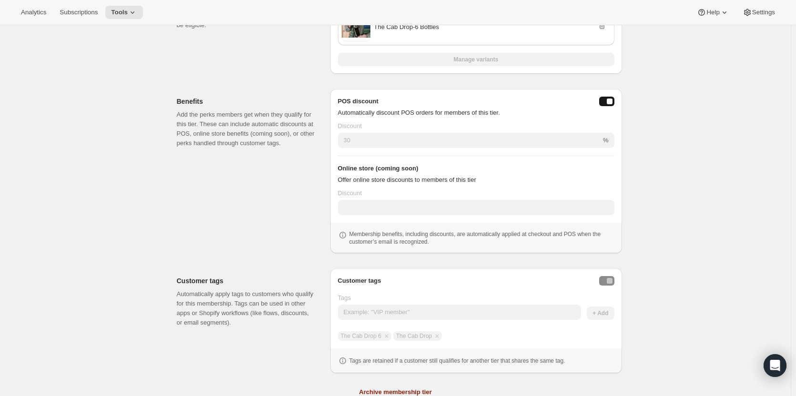
scroll to position [231, 0]
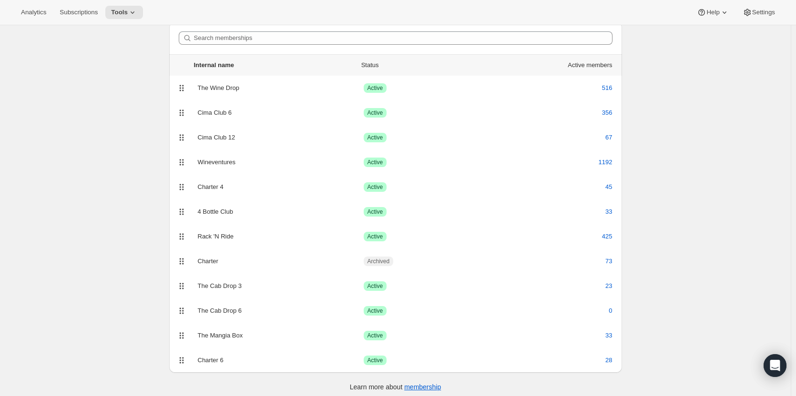
scroll to position [45, 0]
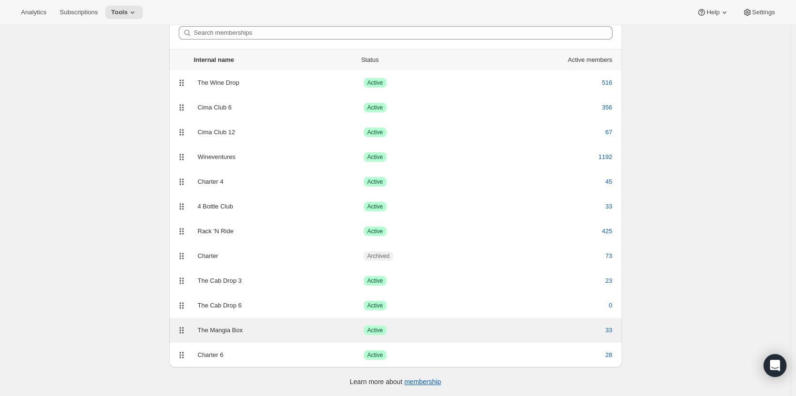
click at [432, 328] on div "Success Active" at bounding box center [426, 331] width 124 height 10
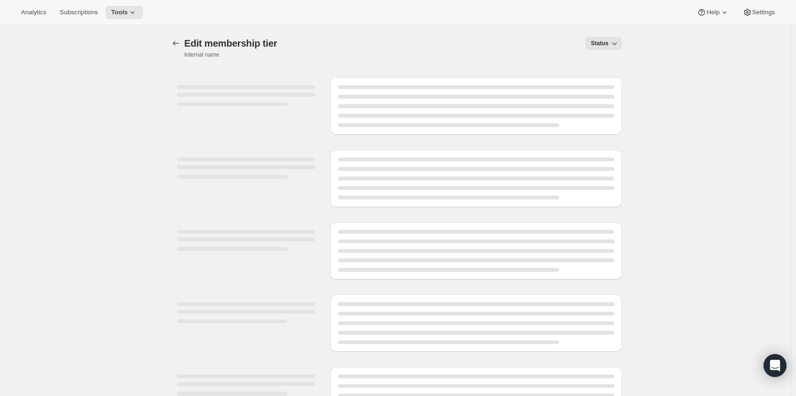
select select "variants"
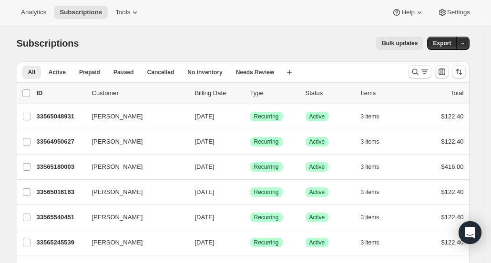
click at [146, 94] on p "Customer" at bounding box center [139, 94] width 95 height 10
click at [54, 95] on p "ID" at bounding box center [61, 94] width 48 height 10
click at [415, 72] on icon "Search and filter results" at bounding box center [415, 72] width 10 height 10
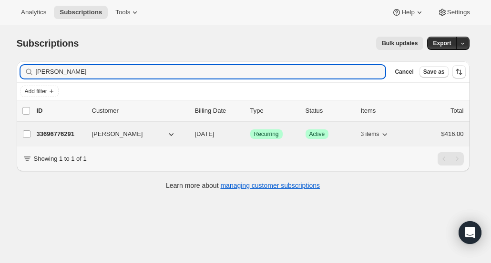
type input "Tom Benn"
click at [67, 136] on p "33696776291" at bounding box center [61, 135] width 48 height 10
